Goal: Entertainment & Leisure: Consume media (video, audio)

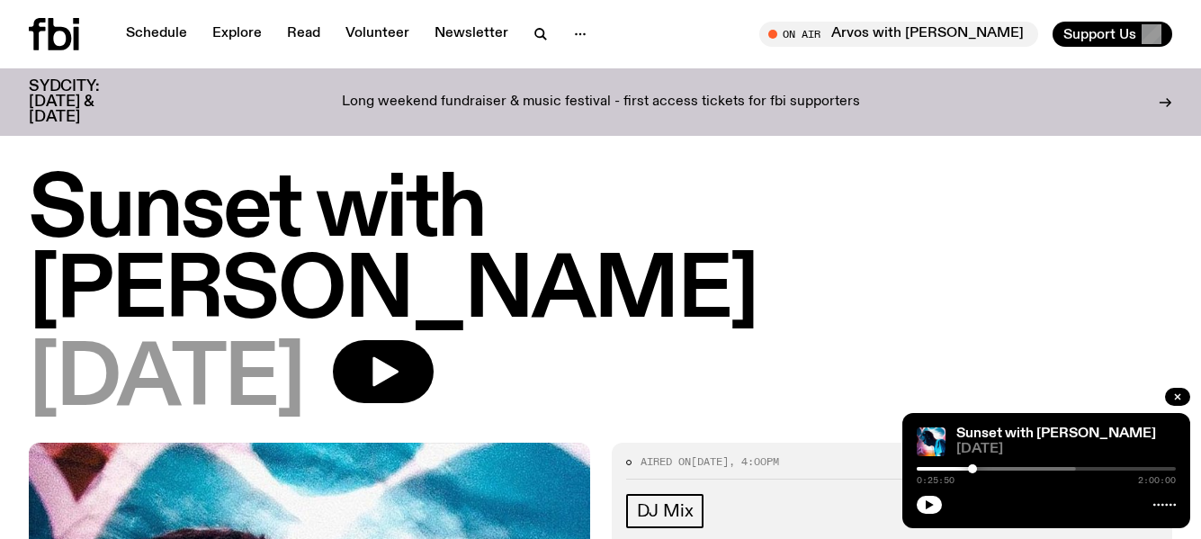
drag, startPoint x: 1060, startPoint y: 469, endPoint x: 973, endPoint y: 473, distance: 87.4
click at [973, 473] on div "0:25:50 2:00:00" at bounding box center [1046, 474] width 259 height 22
click at [152, 33] on link "Schedule" at bounding box center [156, 34] width 83 height 25
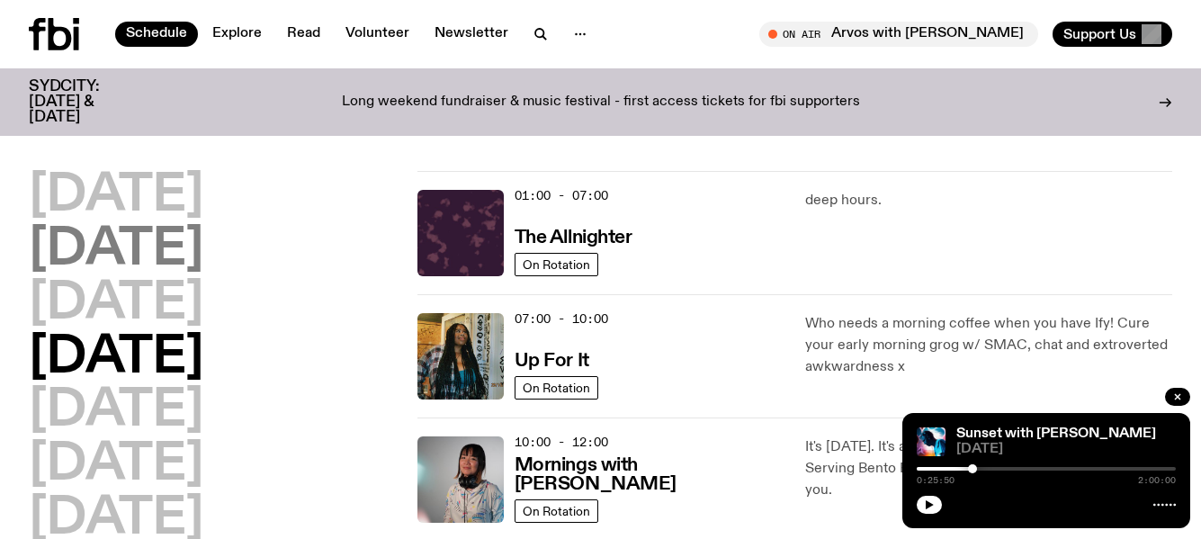
click at [181, 247] on h2 "[DATE]" at bounding box center [116, 250] width 175 height 50
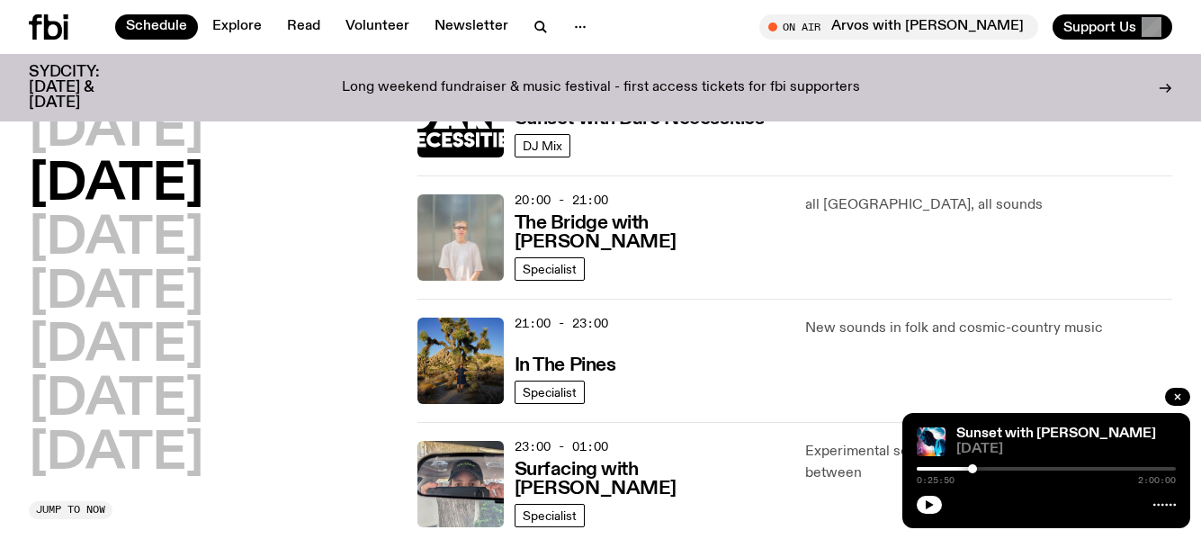
scroll to position [860, 0]
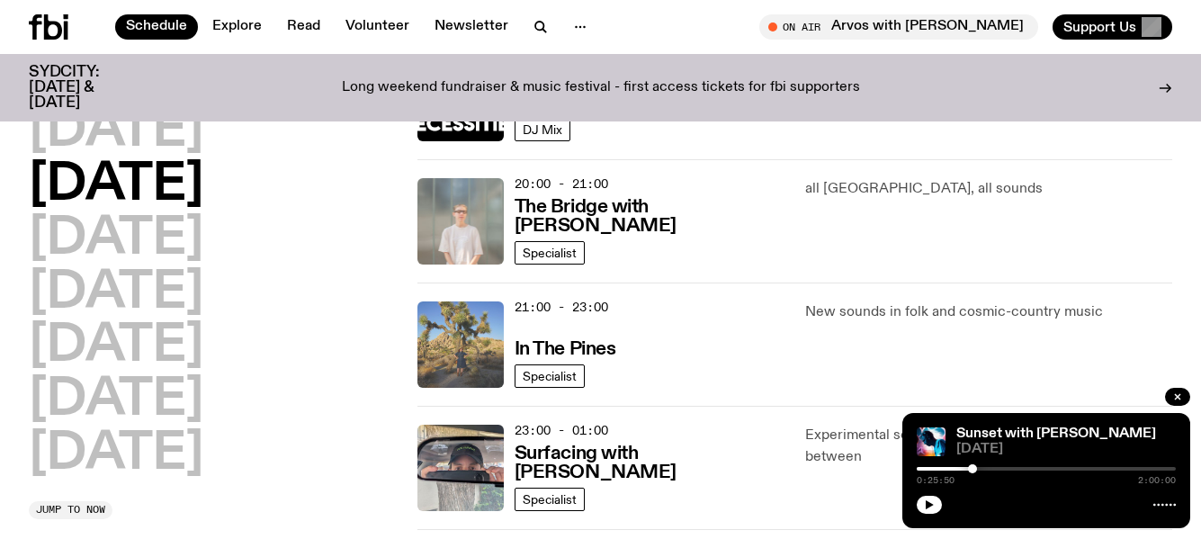
click at [455, 331] on img at bounding box center [461, 344] width 86 height 86
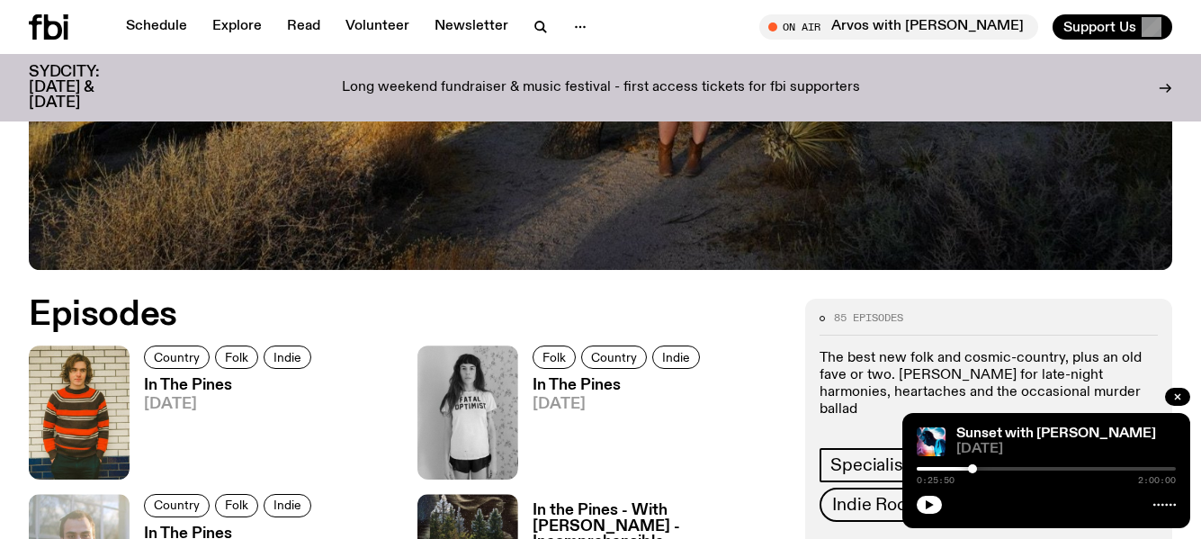
scroll to position [715, 0]
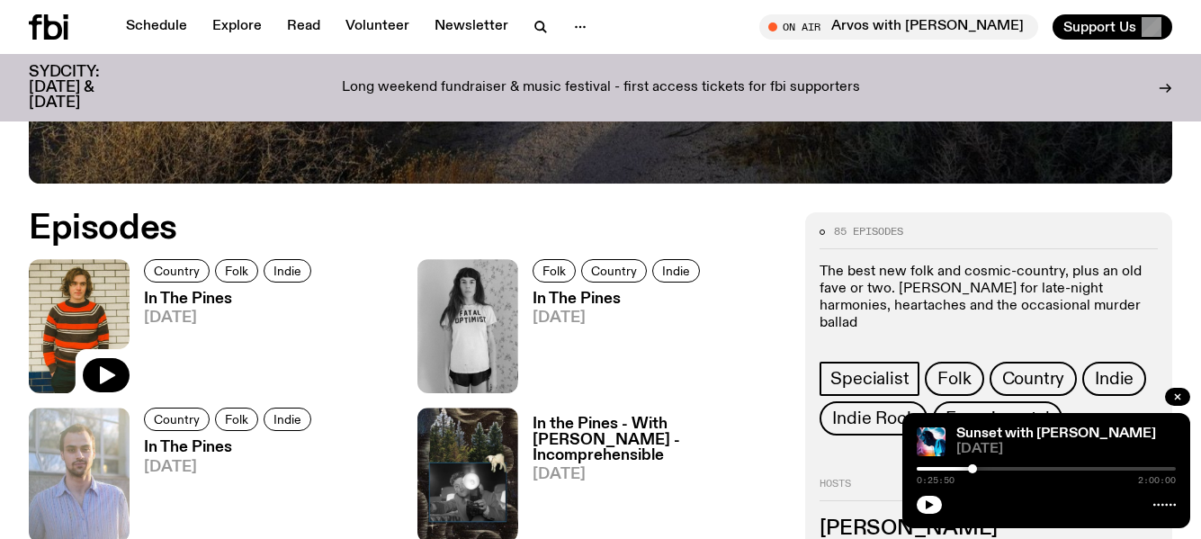
click at [87, 336] on img at bounding box center [79, 326] width 101 height 134
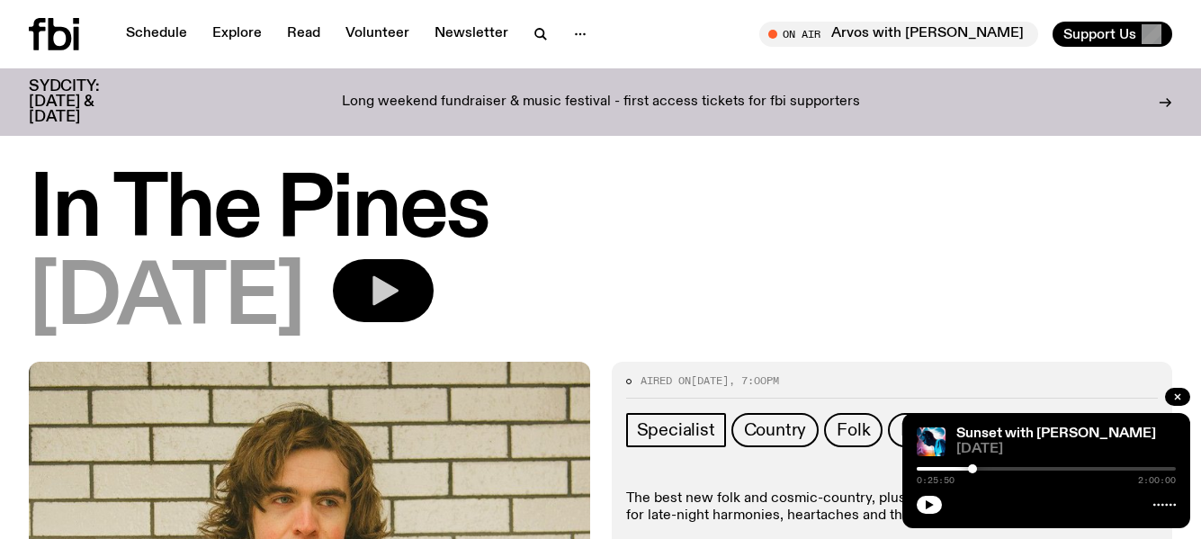
click at [399, 295] on icon "button" at bounding box center [386, 291] width 26 height 30
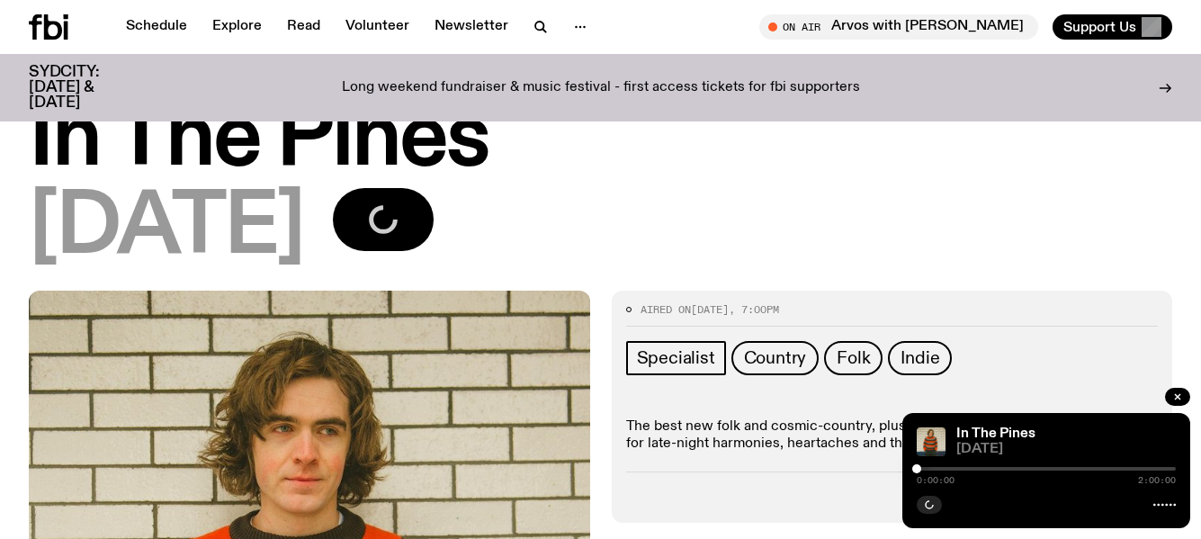
scroll to position [90, 0]
